Goal: Navigation & Orientation: Find specific page/section

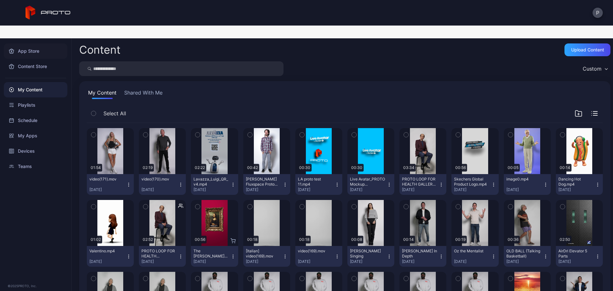
click at [40, 43] on div "App Store" at bounding box center [36, 50] width 64 height 15
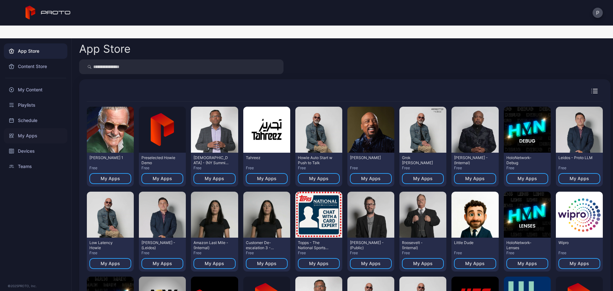
click at [57, 128] on div "My Apps" at bounding box center [36, 135] width 64 height 15
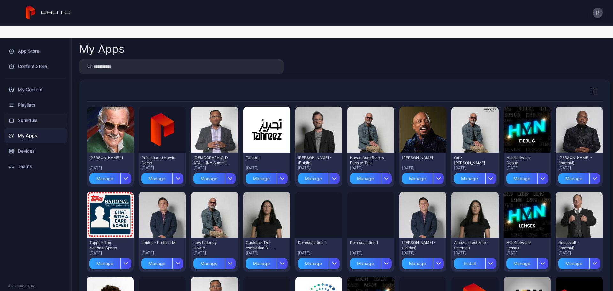
click at [52, 113] on div "Schedule" at bounding box center [36, 120] width 64 height 15
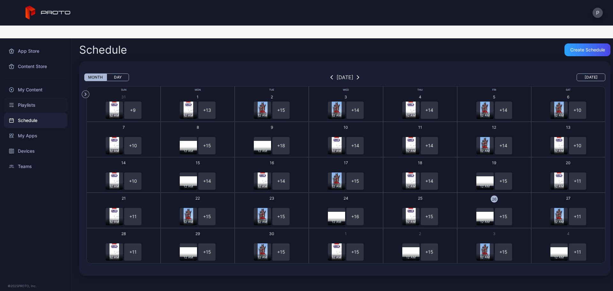
click at [56, 97] on div "Playlists" at bounding box center [36, 104] width 64 height 15
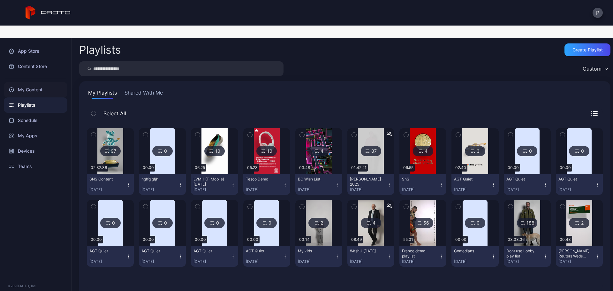
click at [49, 82] on div "My Content" at bounding box center [36, 89] width 64 height 15
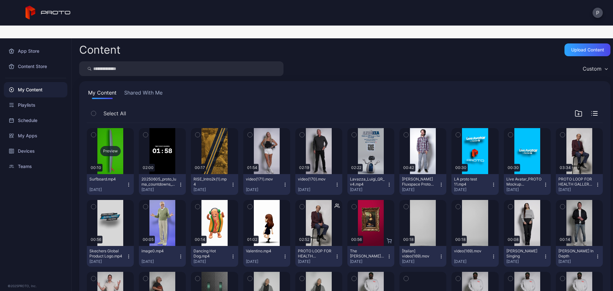
click at [104, 128] on div "Preview" at bounding box center [110, 151] width 47 height 46
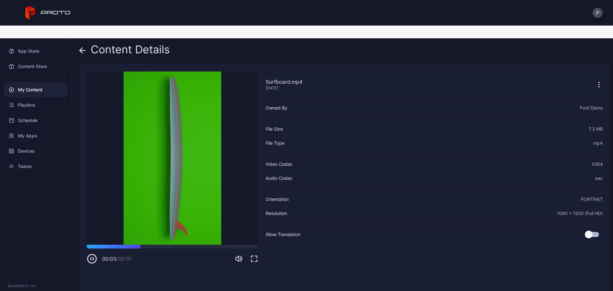
click at [80, 47] on icon at bounding box center [82, 50] width 6 height 6
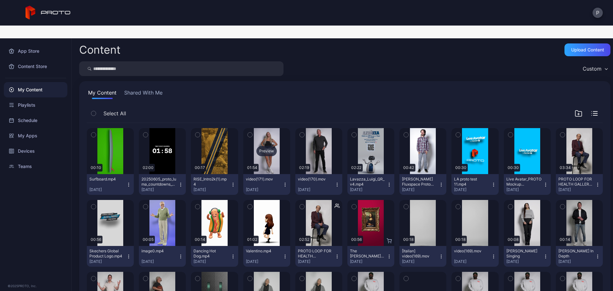
click at [277, 131] on div "Preview" at bounding box center [266, 151] width 47 height 46
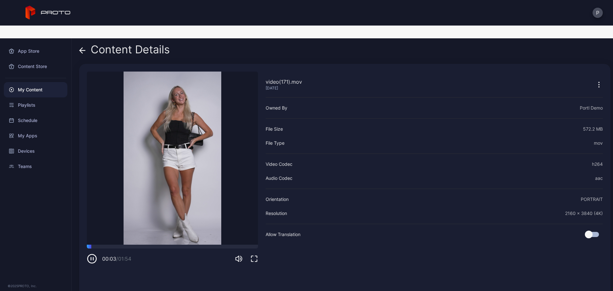
click at [85, 47] on icon at bounding box center [82, 50] width 6 height 6
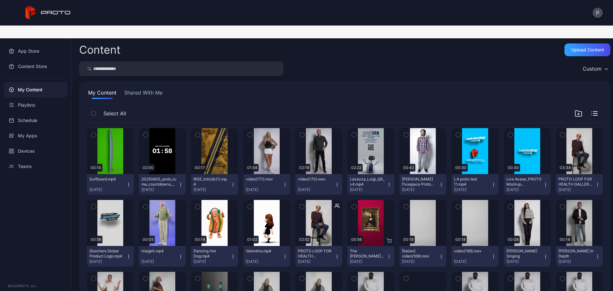
click at [166, 89] on div "My Content Shared With Me" at bounding box center [345, 94] width 516 height 10
click at [156, 89] on button "Shared With Me" at bounding box center [143, 94] width 41 height 10
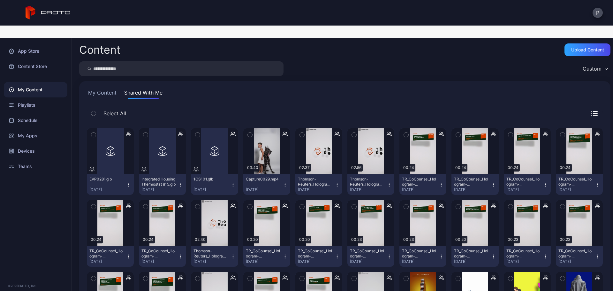
click at [105, 89] on button "My Content" at bounding box center [102, 94] width 31 height 10
